Goal: Communication & Community: Answer question/provide support

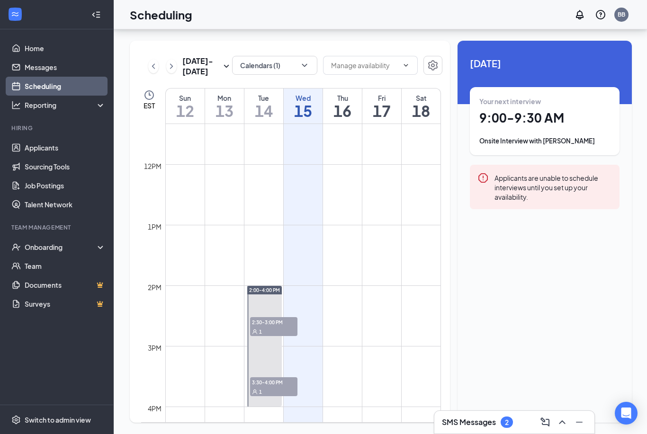
scroll to position [689, 0]
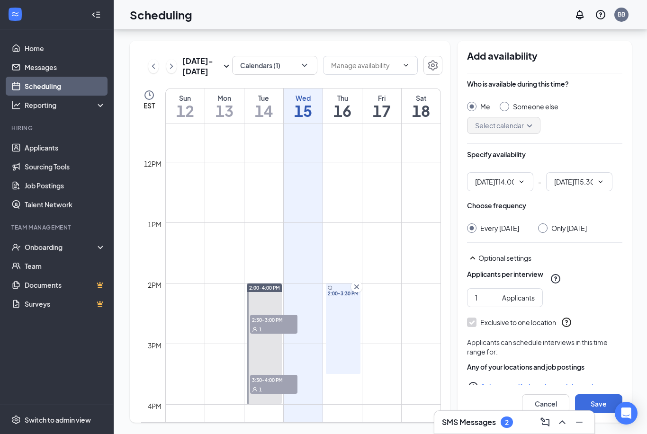
type input "02:00 PM"
type input "03:30 PM"
click at [544, 223] on input "Only Thursday, Oct 16" at bounding box center [541, 226] width 7 height 7
radio input "true"
radio input "false"
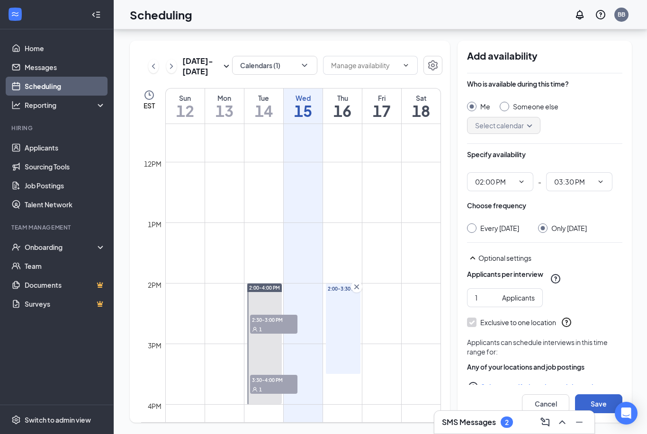
click at [599, 398] on button "Save" at bounding box center [598, 403] width 47 height 19
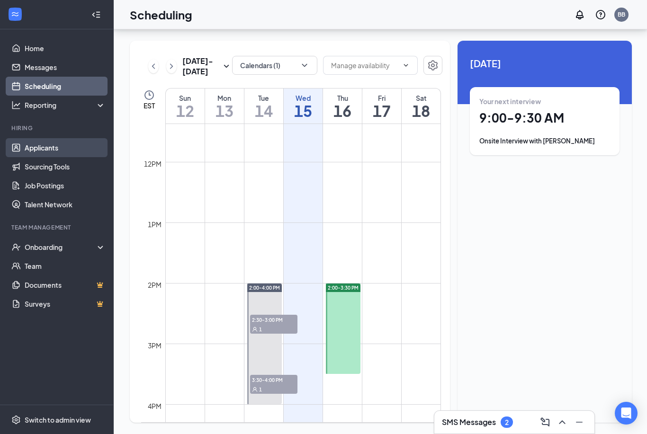
click at [40, 138] on link "Applicants" at bounding box center [65, 147] width 81 height 19
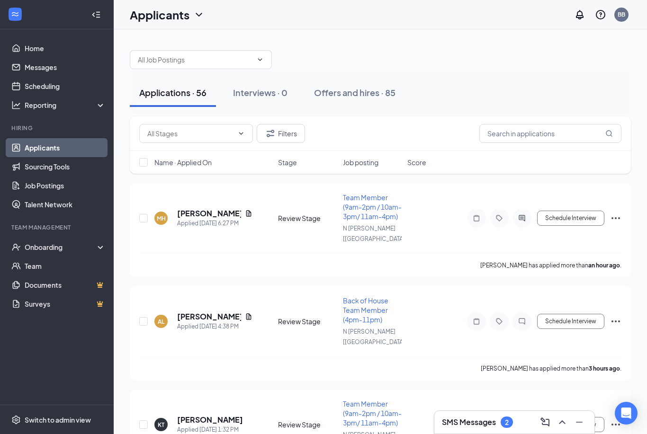
click at [498, 426] on div "SMS Messages 2" at bounding box center [477, 422] width 71 height 11
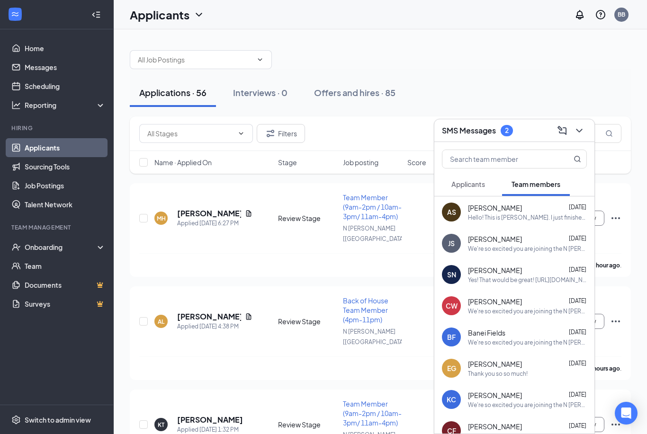
click at [472, 187] on span "Applicants" at bounding box center [468, 184] width 34 height 9
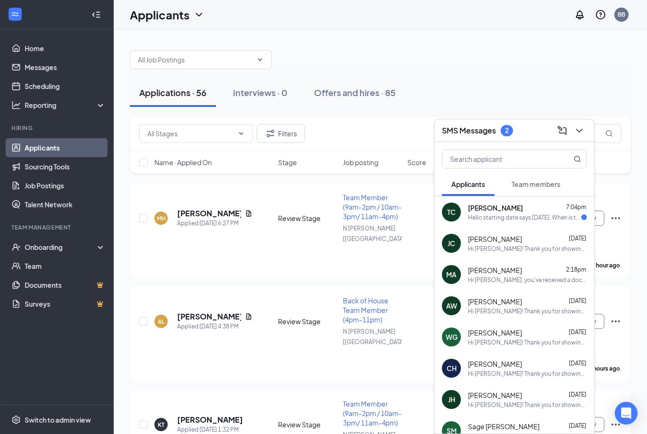
click at [492, 217] on div "Hello starting date says [DATE]. When is the actual start date" at bounding box center [524, 217] width 113 height 8
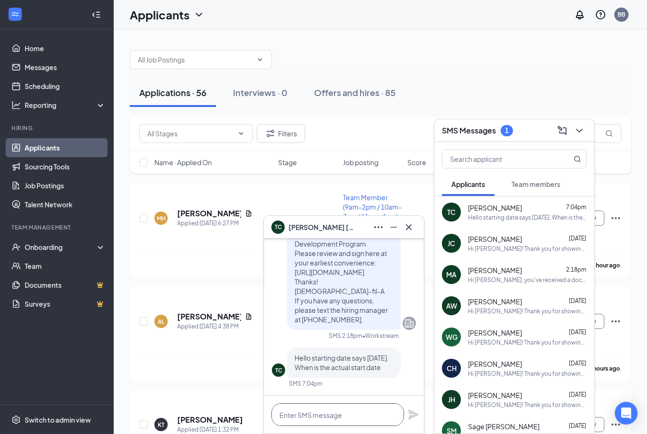
click at [340, 412] on textarea at bounding box center [337, 414] width 133 height 23
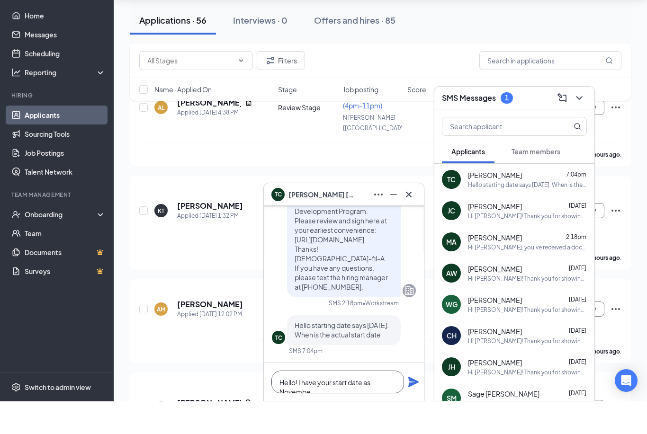
scroll to position [0, 0]
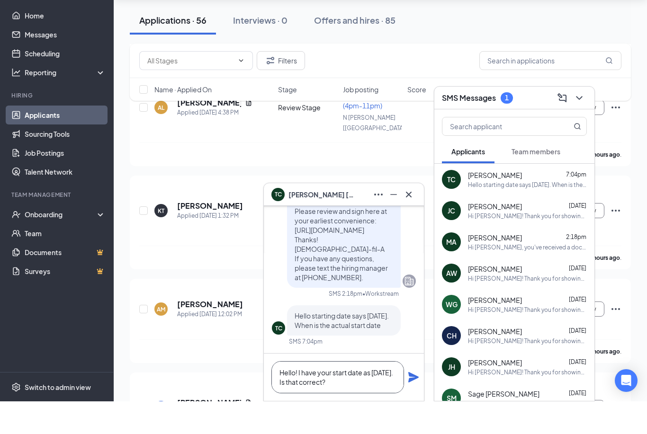
type textarea "Hello! I have your start date as [DATE]. Is that correct?"
click at [414, 404] on icon "Plane" at bounding box center [413, 409] width 11 height 11
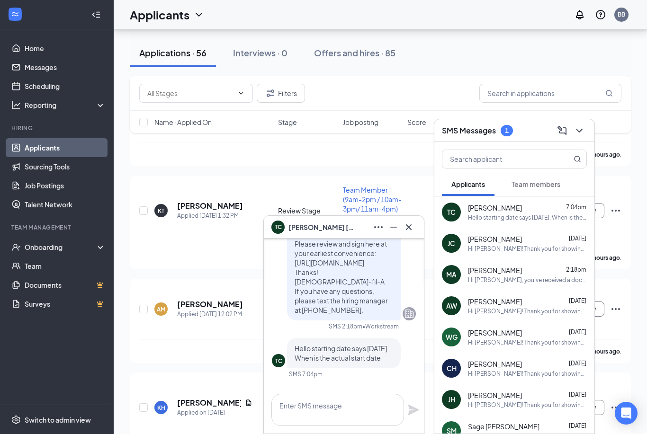
scroll to position [0, 0]
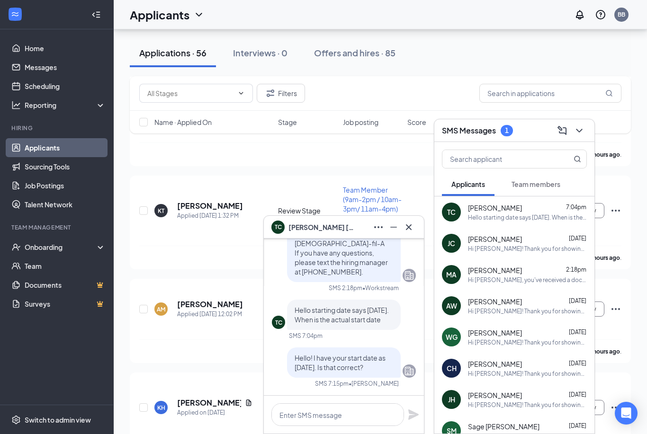
click at [412, 227] on icon "Cross" at bounding box center [408, 227] width 11 height 11
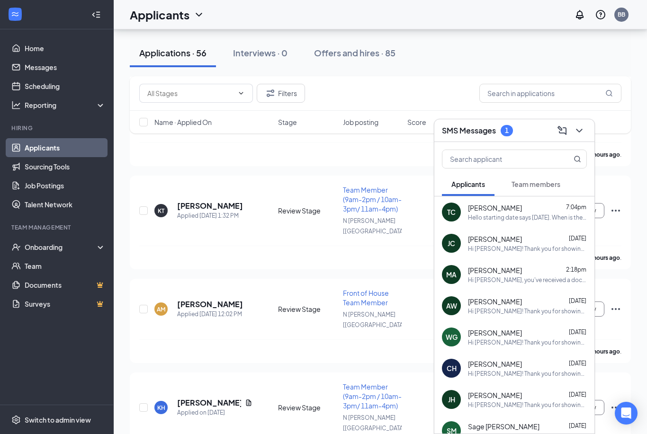
click at [583, 134] on icon "ChevronDown" at bounding box center [578, 130] width 11 height 11
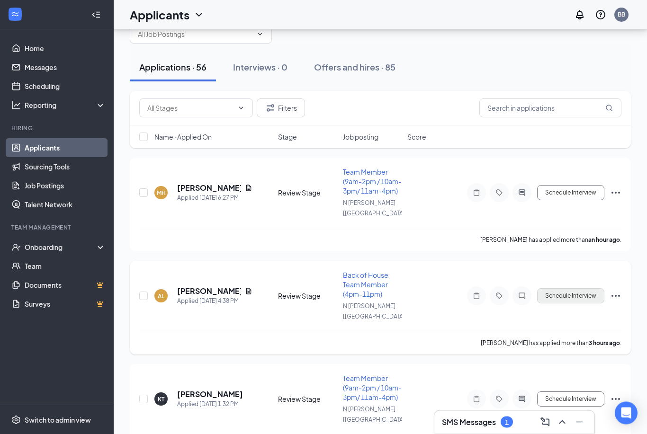
click at [573, 290] on button "Schedule Interview" at bounding box center [570, 296] width 67 height 15
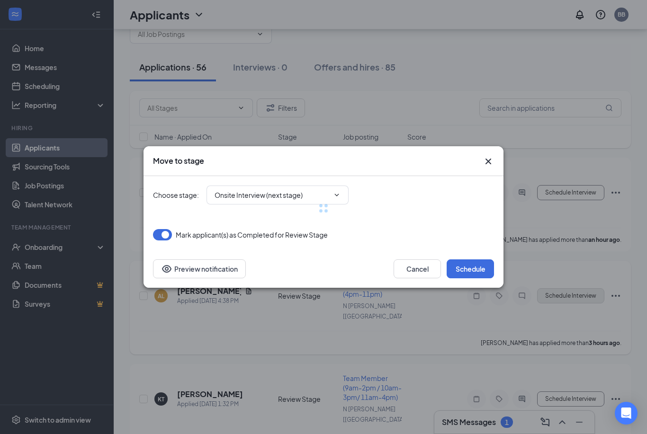
type input "Onsite Interview (next stage)"
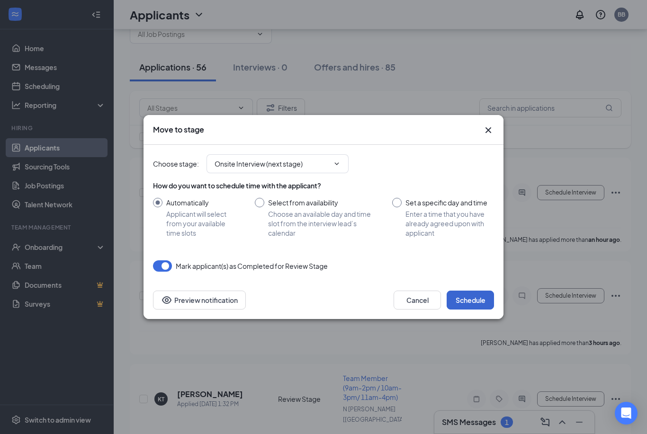
click at [470, 299] on button "Schedule" at bounding box center [469, 300] width 47 height 19
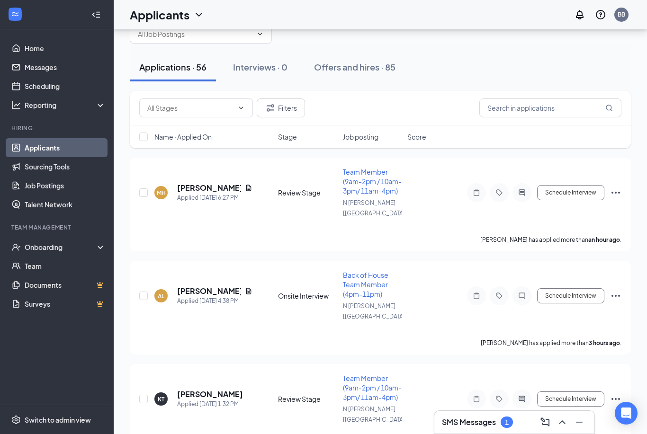
click at [67, 151] on link "Applicants" at bounding box center [65, 147] width 81 height 19
